Goal: Transaction & Acquisition: Purchase product/service

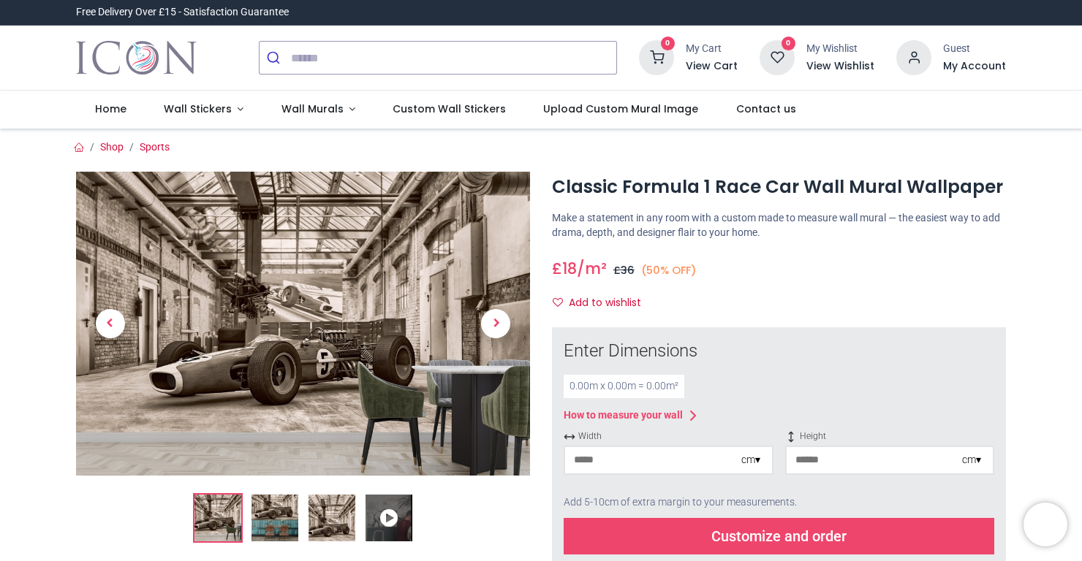
click at [262, 348] on img at bounding box center [303, 324] width 454 height 304
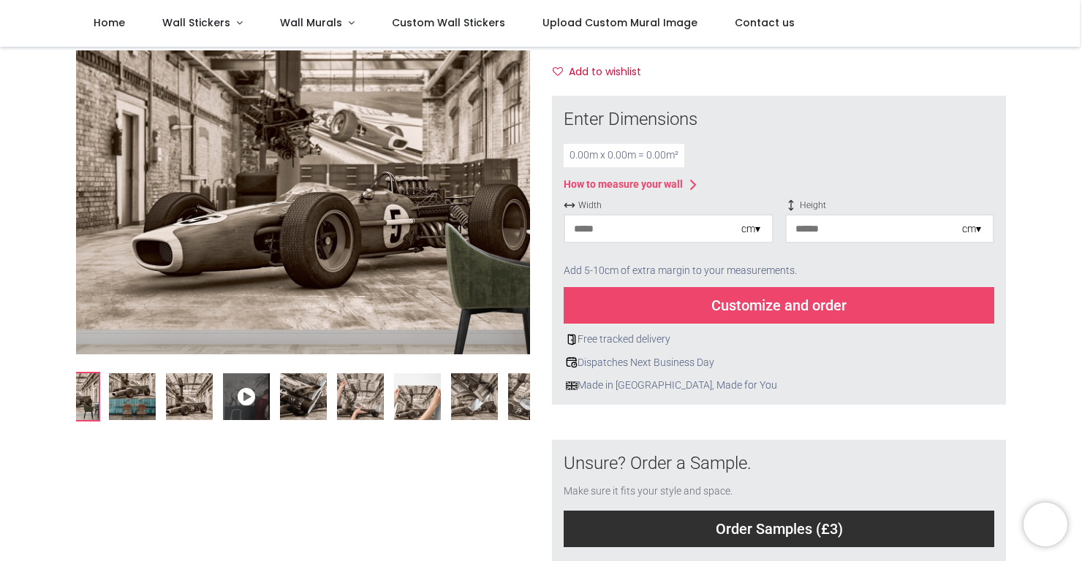
scroll to position [151, 0]
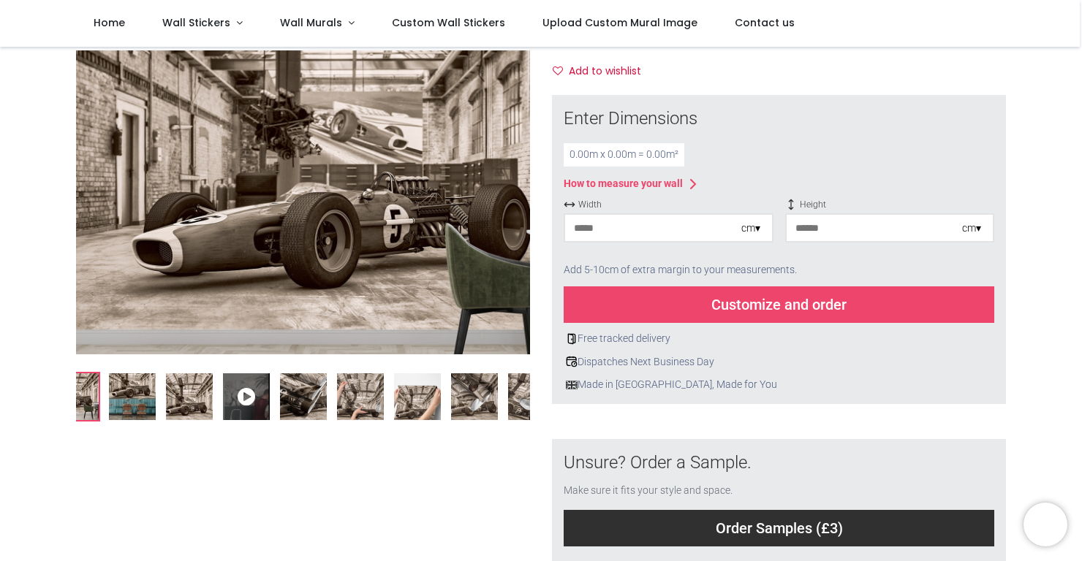
click at [241, 398] on icon at bounding box center [246, 396] width 47 height 47
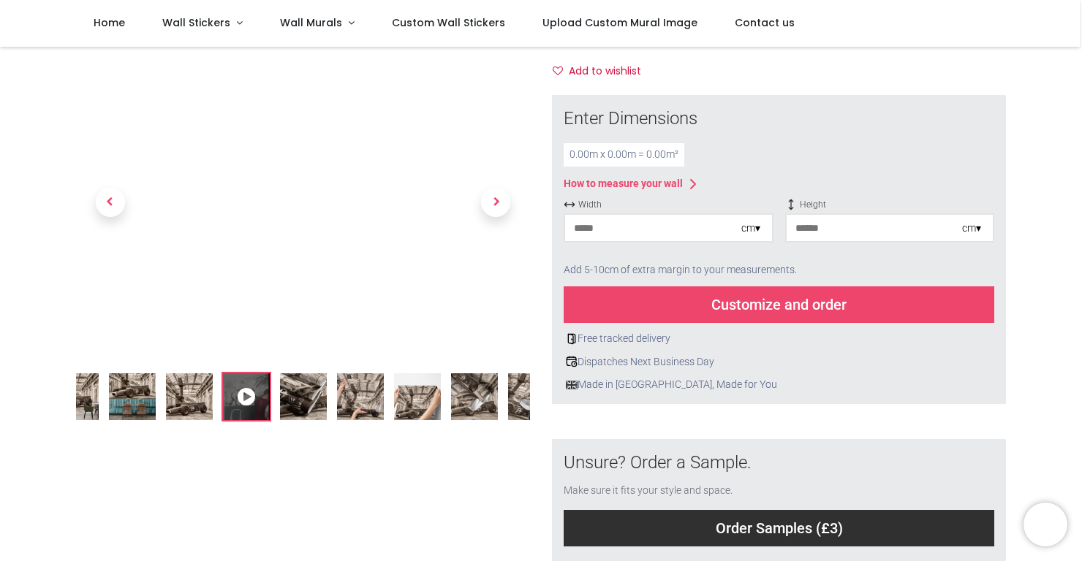
click at [78, 396] on img at bounding box center [75, 396] width 47 height 47
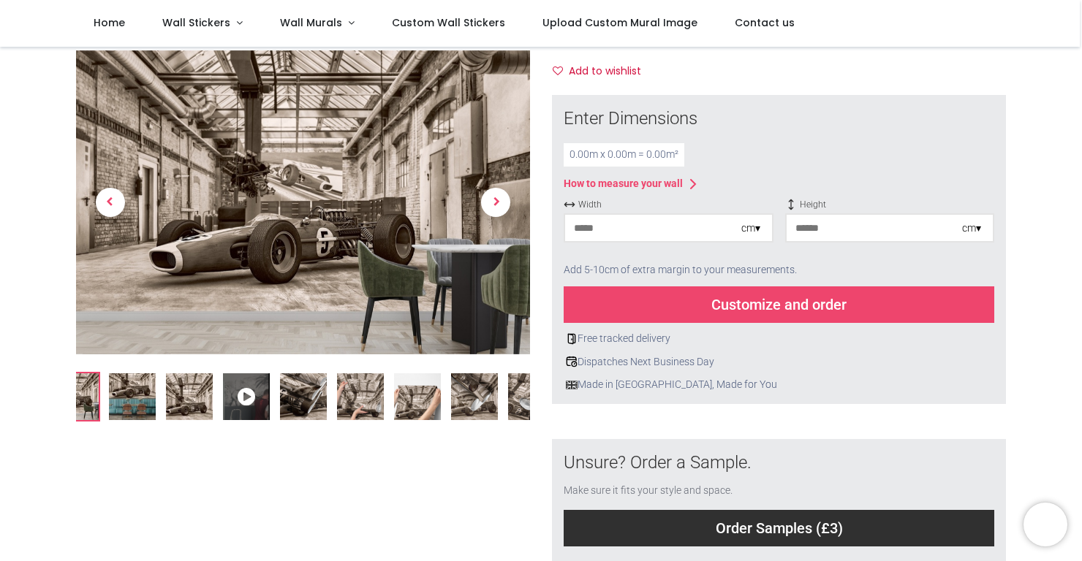
click at [124, 393] on img at bounding box center [132, 396] width 47 height 47
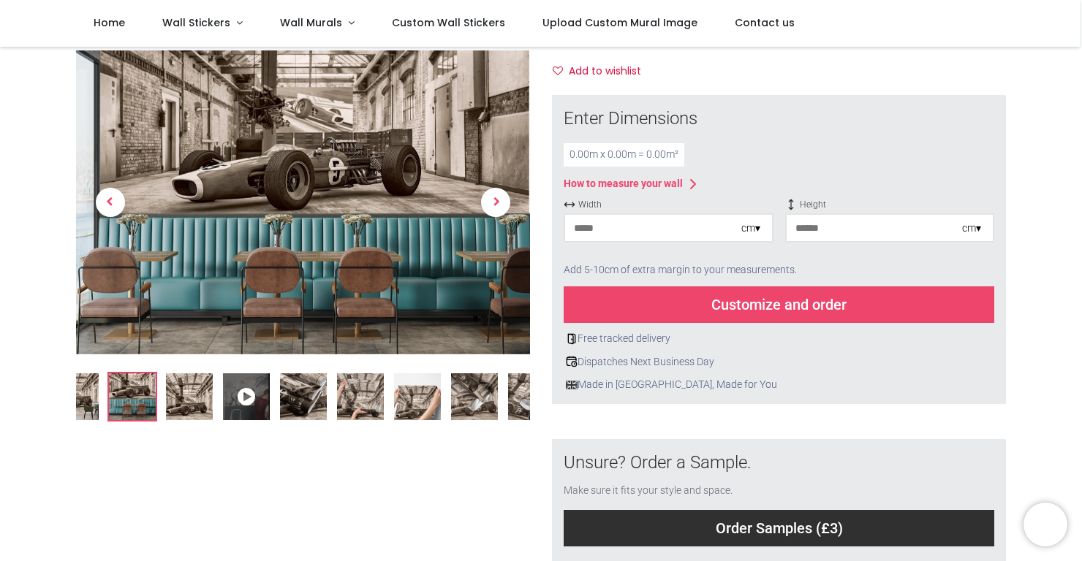
click at [181, 395] on img at bounding box center [189, 396] width 47 height 47
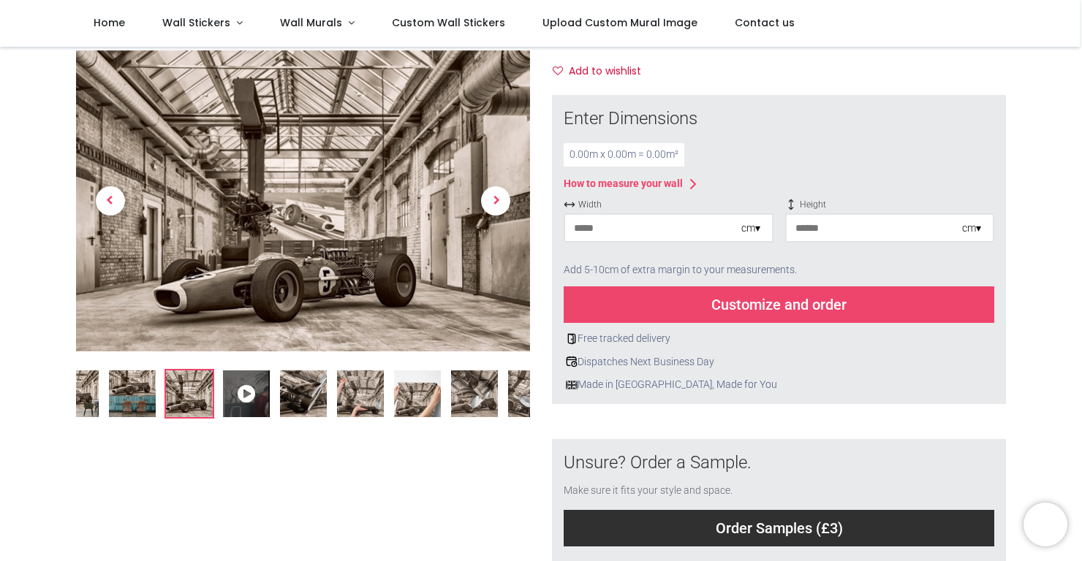
click at [300, 398] on img at bounding box center [303, 394] width 47 height 47
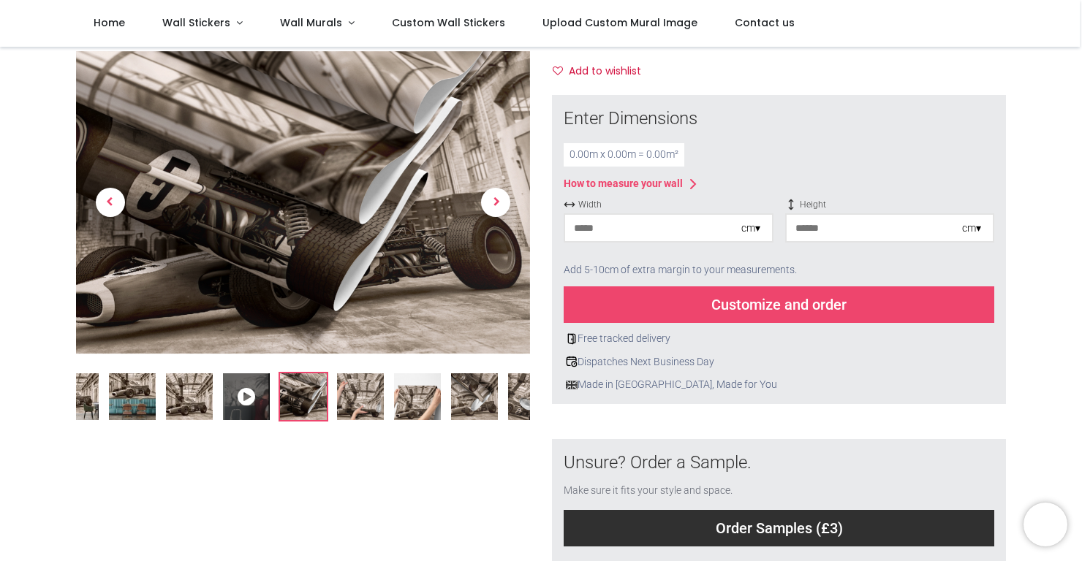
click at [354, 395] on img at bounding box center [360, 396] width 47 height 47
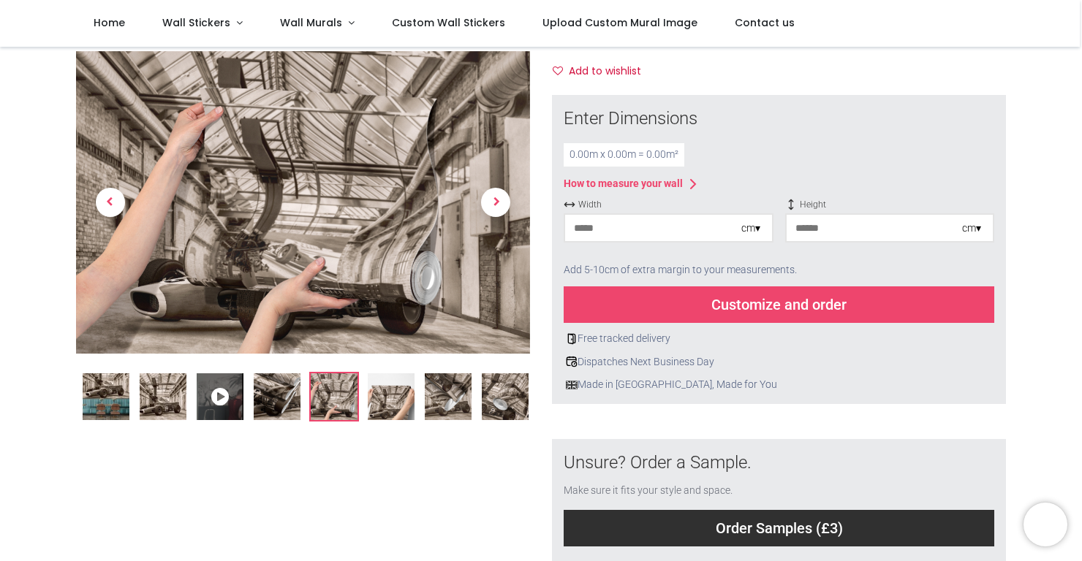
click at [384, 402] on img at bounding box center [391, 396] width 47 height 47
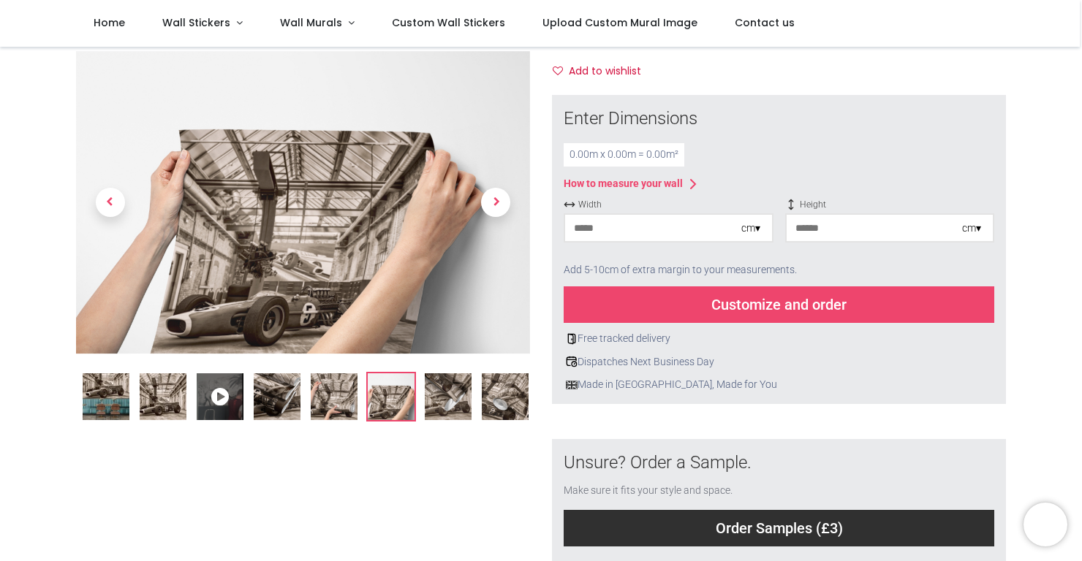
click at [434, 398] on img at bounding box center [448, 396] width 47 height 47
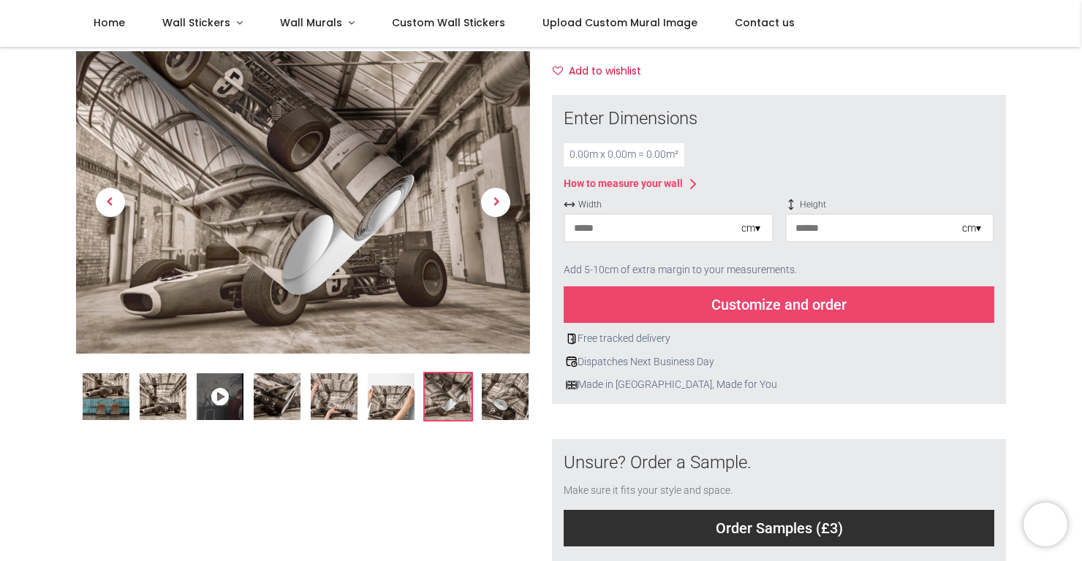
click at [494, 398] on img at bounding box center [505, 396] width 47 height 47
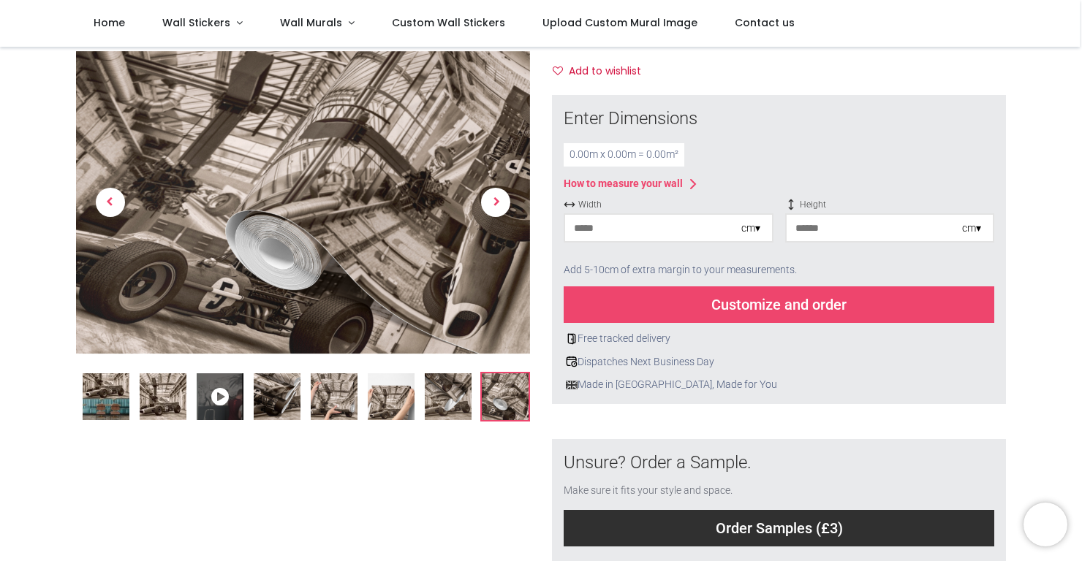
click at [753, 230] on div "cm ▾" at bounding box center [750, 228] width 19 height 15
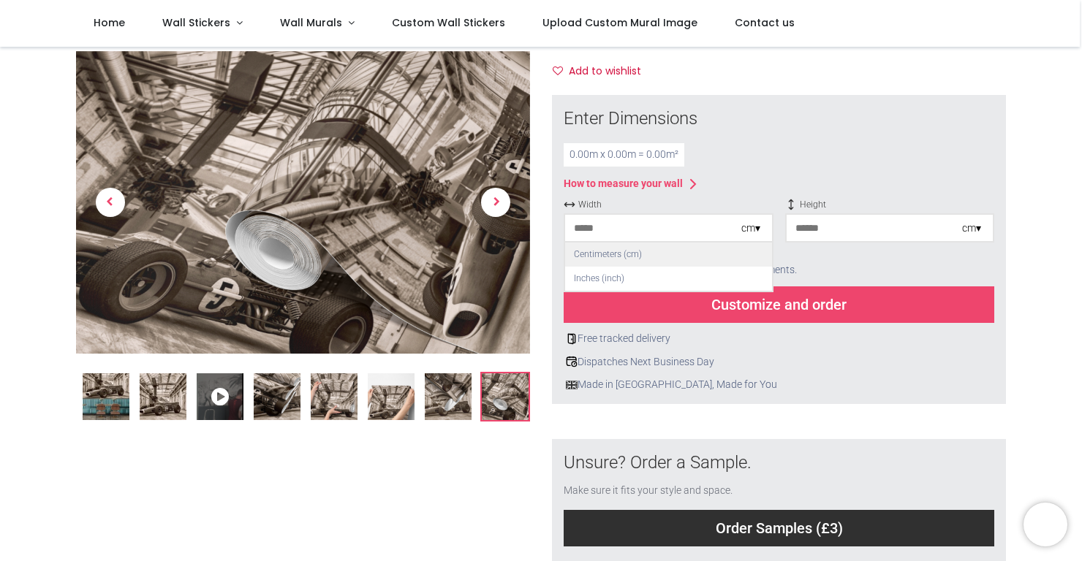
click at [719, 260] on div "Centimeters (cm)" at bounding box center [668, 255] width 207 height 24
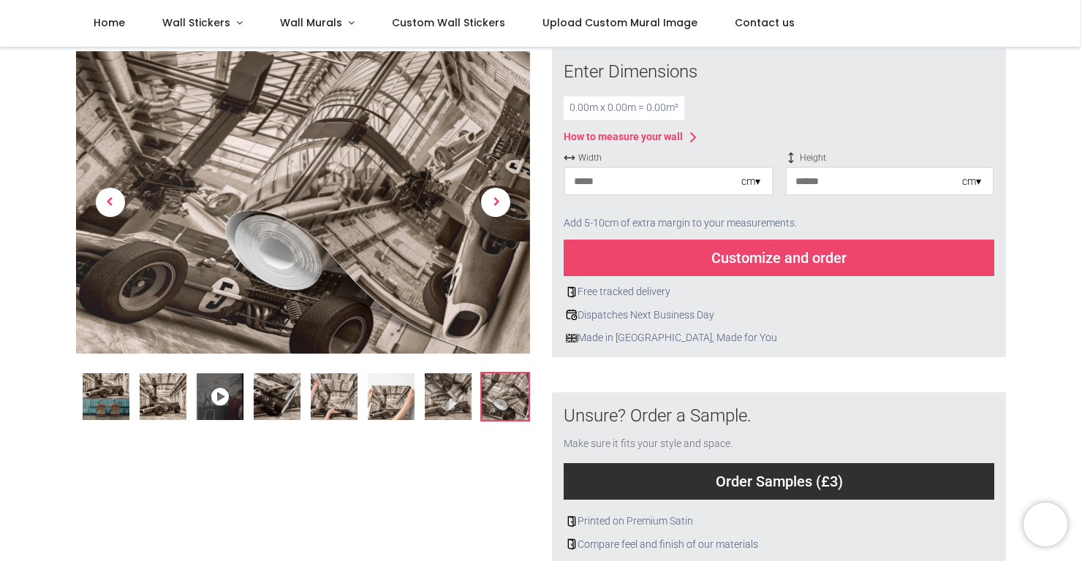
scroll to position [198, 0]
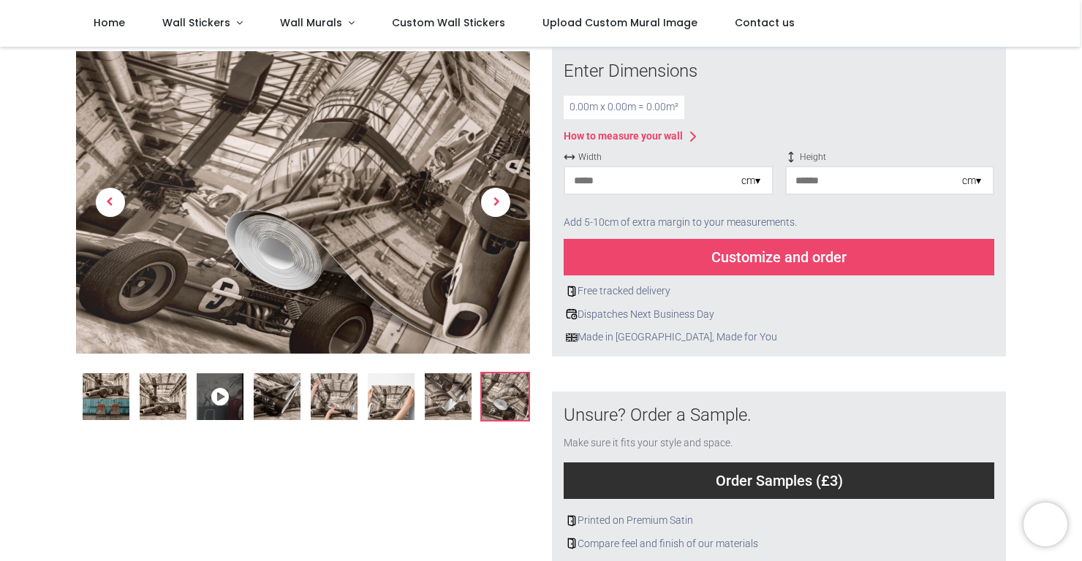
click at [755, 196] on div "Width cm ▾" at bounding box center [668, 179] width 210 height 56
click at [678, 110] on div "0.00 m x 0.00 m = 0.00 m²" at bounding box center [623, 107] width 121 height 23
click at [645, 105] on div "0.00 m x 0.00 m = 0.00 m²" at bounding box center [623, 107] width 121 height 23
click at [621, 110] on div "0.00 m x 0.00 m = 0.00 m²" at bounding box center [623, 107] width 121 height 23
click at [678, 185] on input "number" at bounding box center [653, 180] width 176 height 26
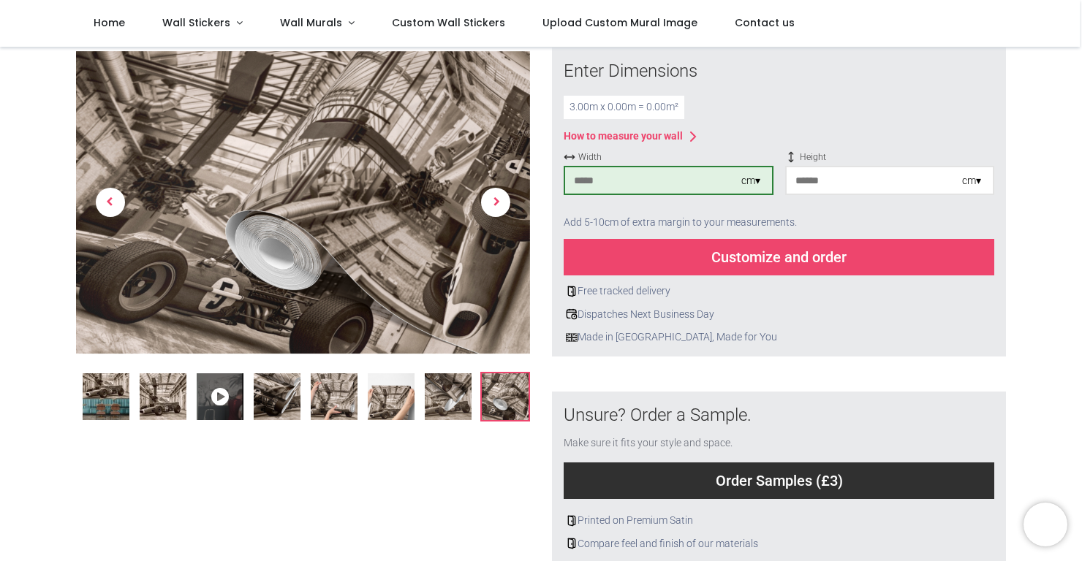
type input "***"
click at [879, 183] on input "number" at bounding box center [874, 180] width 176 height 26
type input "***"
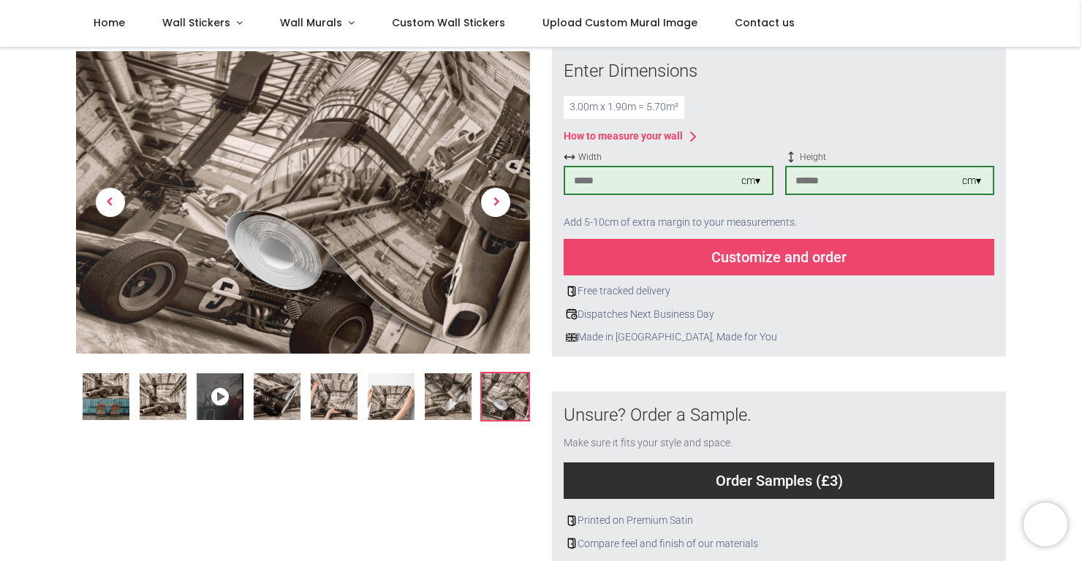
click at [791, 256] on div "Customize and order" at bounding box center [778, 257] width 430 height 37
